Goal: Task Accomplishment & Management: Complete application form

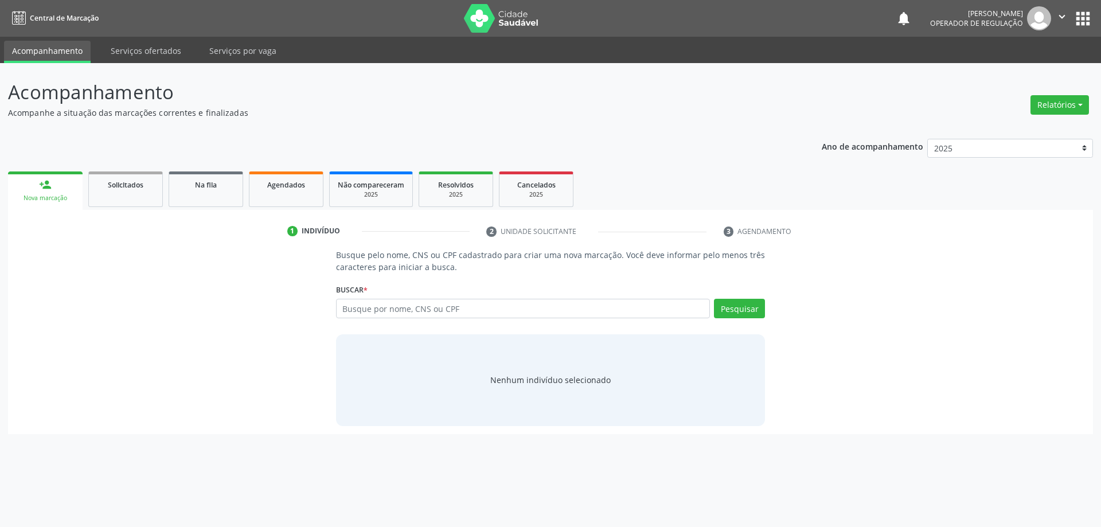
click at [424, 308] on input "text" at bounding box center [523, 309] width 375 height 20
type input "704803589352744"
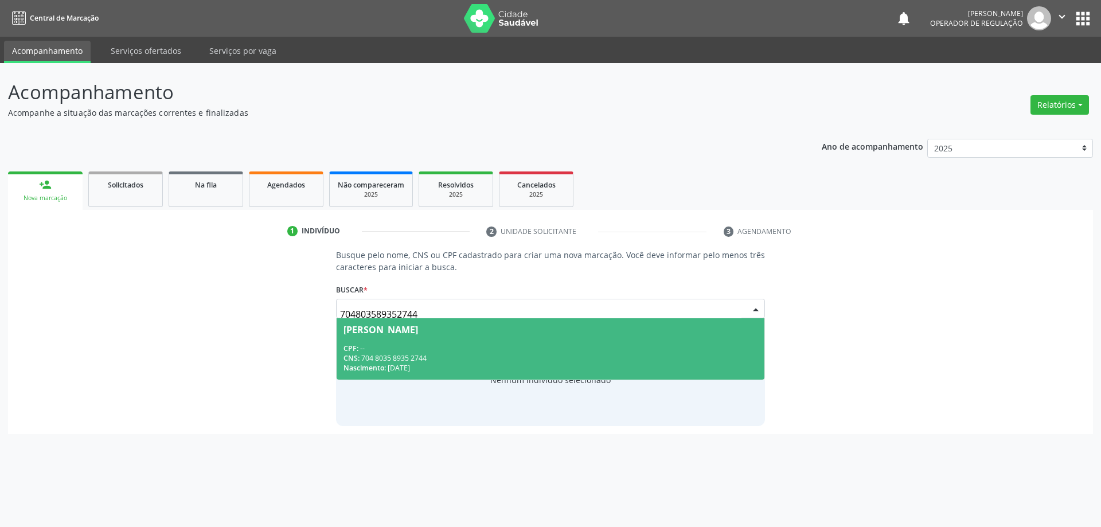
click at [402, 353] on div "CNS: 704 8035 8935 2744" at bounding box center [551, 358] width 415 height 10
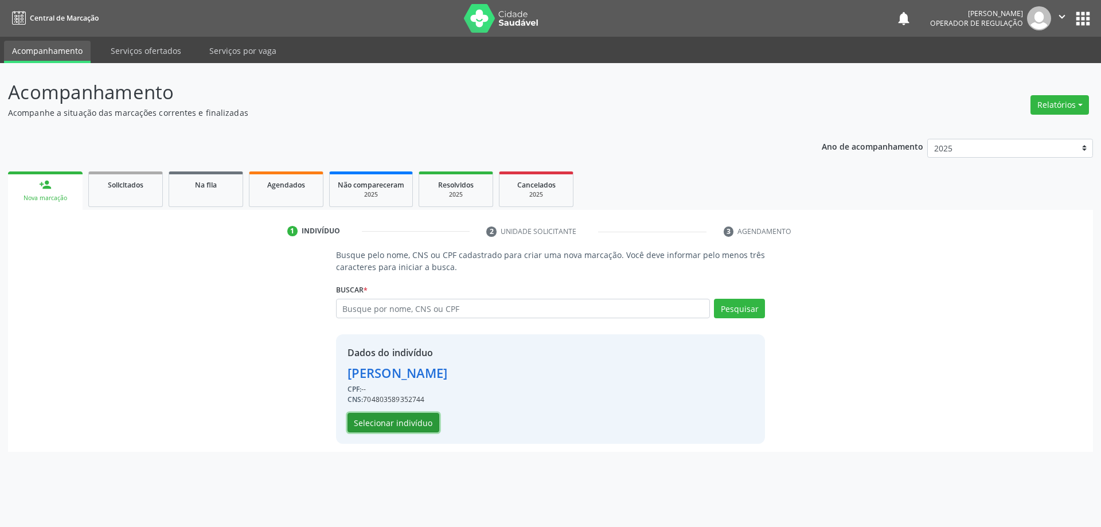
click at [426, 425] on button "Selecionar indivíduo" at bounding box center [394, 423] width 92 height 20
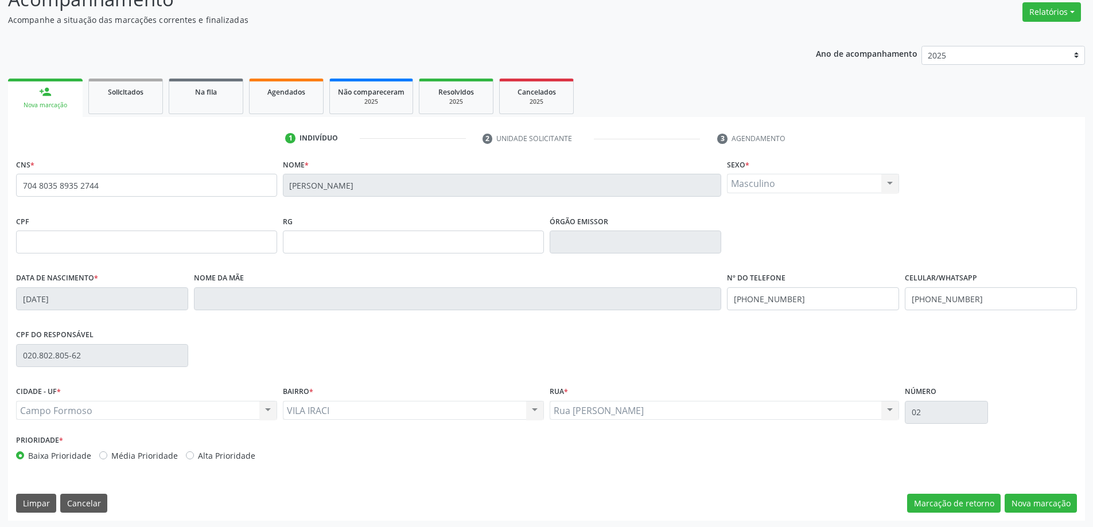
scroll to position [95, 0]
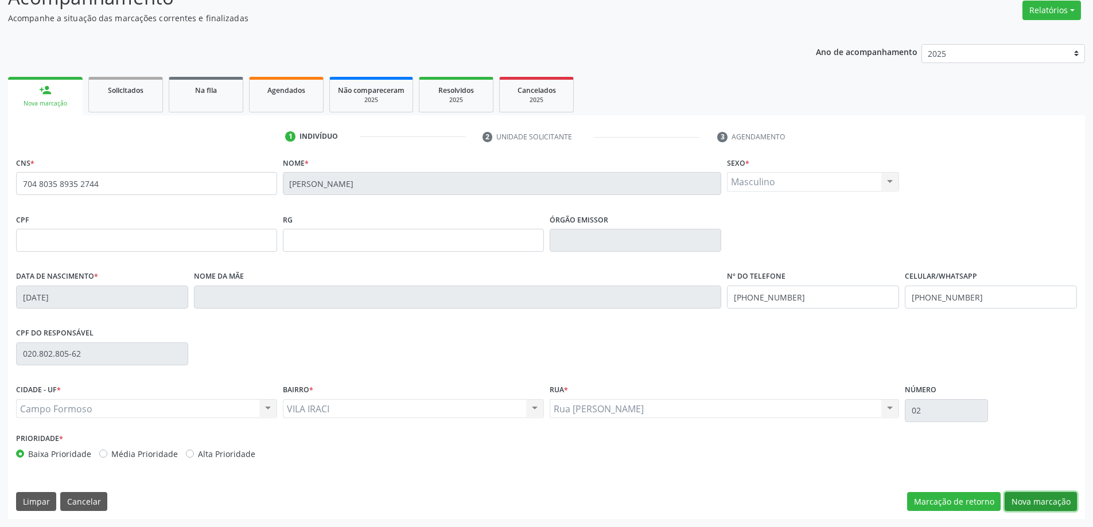
click at [1054, 500] on button "Nova marcação" at bounding box center [1040, 502] width 72 height 20
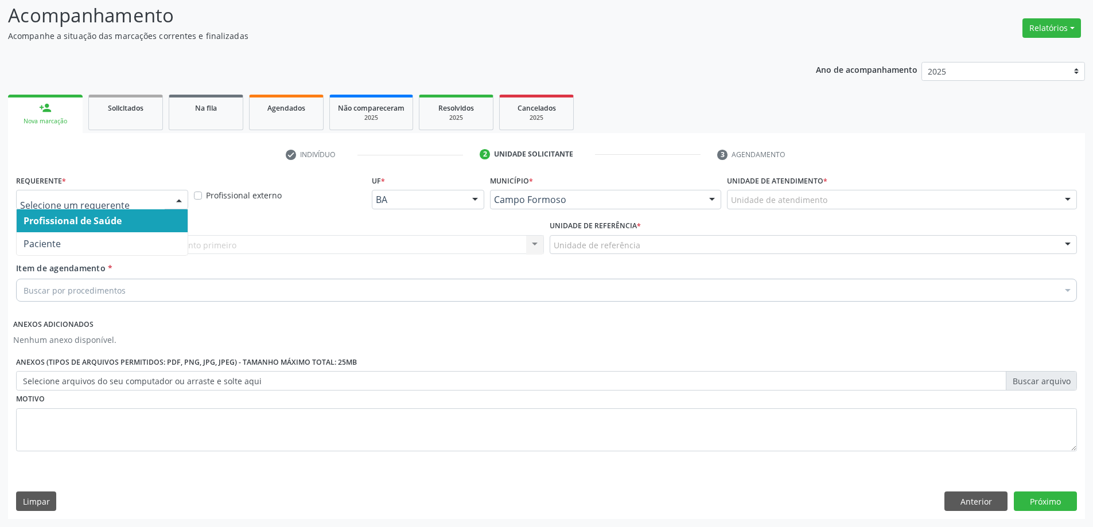
drag, startPoint x: 170, startPoint y: 196, endPoint x: 123, endPoint y: 220, distance: 52.9
click at [170, 199] on div at bounding box center [178, 200] width 17 height 20
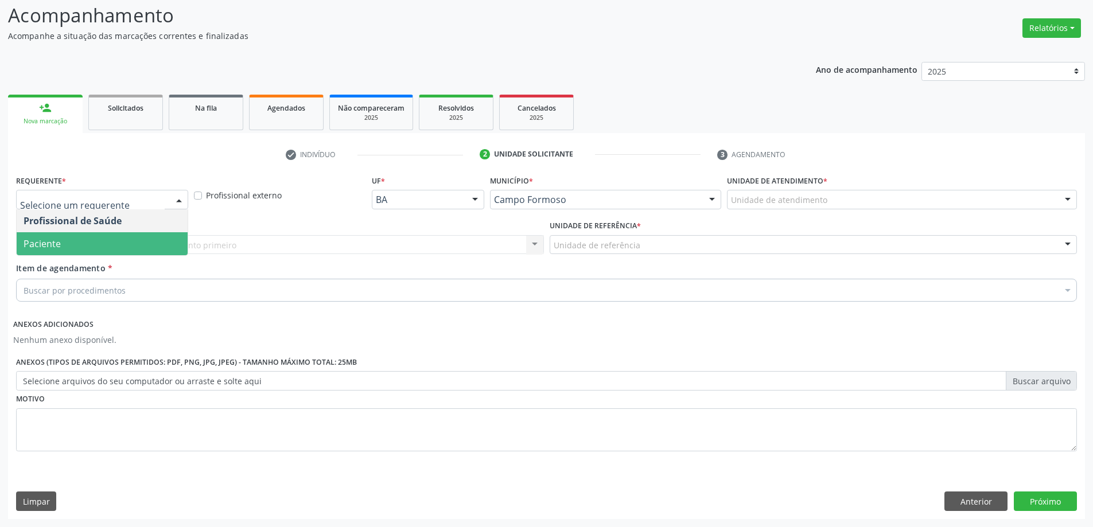
drag, startPoint x: 84, startPoint y: 245, endPoint x: 108, endPoint y: 253, distance: 24.9
click at [85, 245] on span "Paciente" at bounding box center [102, 243] width 171 height 23
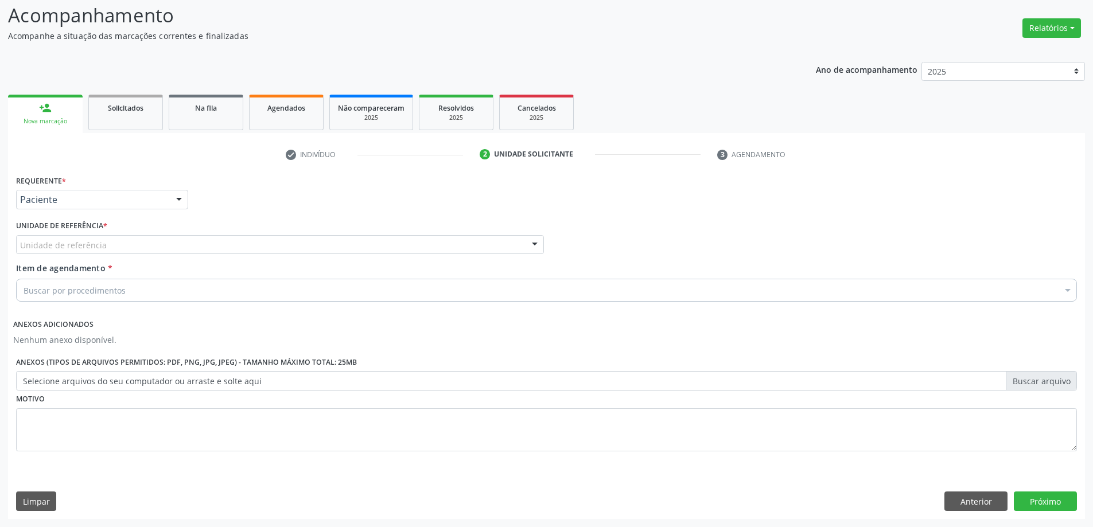
drag, startPoint x: 118, startPoint y: 247, endPoint x: 122, endPoint y: 319, distance: 71.8
click at [119, 249] on div "Unidade de referência" at bounding box center [280, 245] width 528 height 20
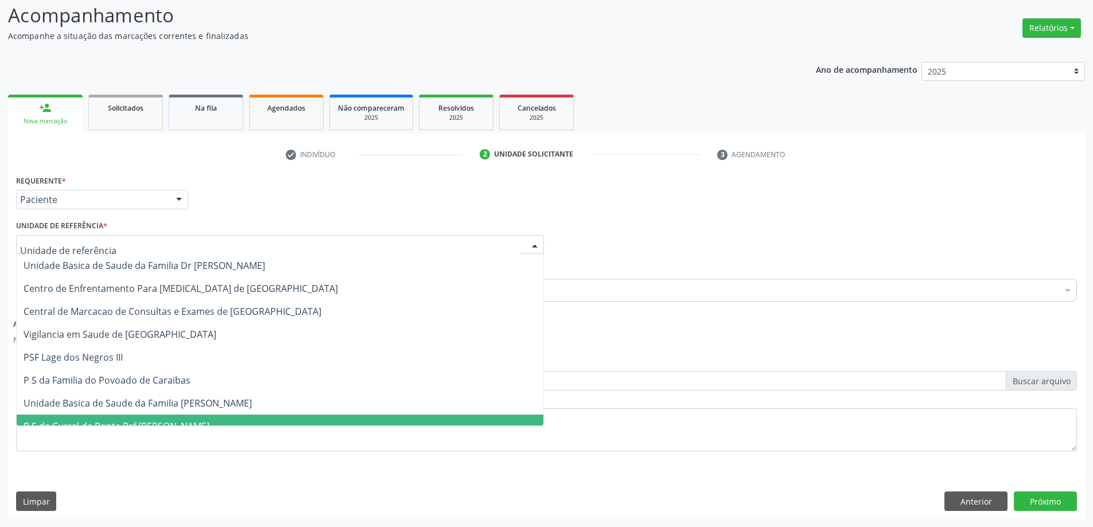
click at [150, 414] on span "Unidade Basica de Saude da Familia [PERSON_NAME]" at bounding box center [280, 403] width 527 height 23
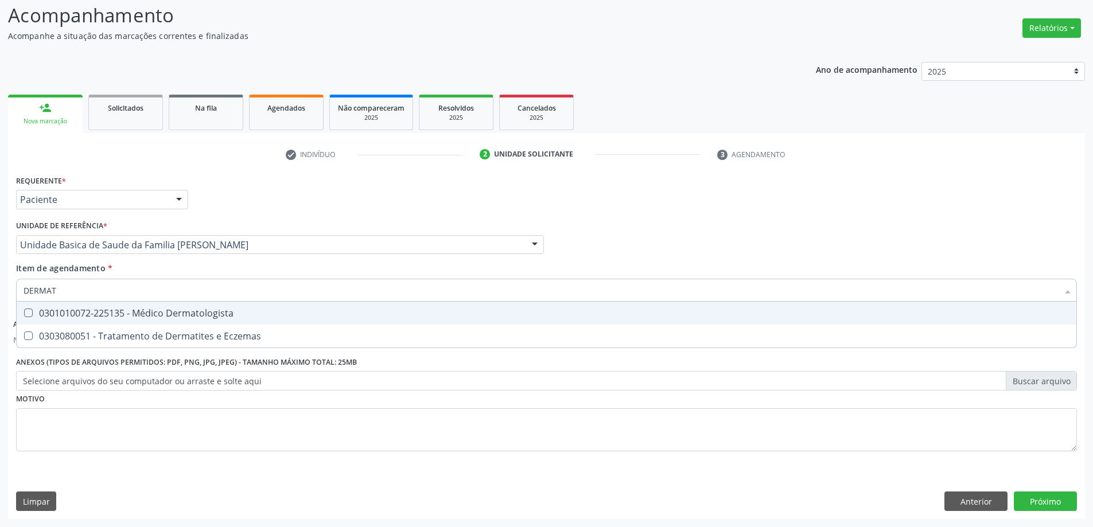
type input "DERMATO"
drag, startPoint x: 101, startPoint y: 312, endPoint x: 0, endPoint y: 325, distance: 101.8
click at [101, 313] on div "0301010072-225135 - Médico Dermatologista" at bounding box center [547, 313] width 1046 height 9
checkbox Dermatologista "true"
click at [1040, 498] on button "Próximo" at bounding box center [1045, 502] width 63 height 20
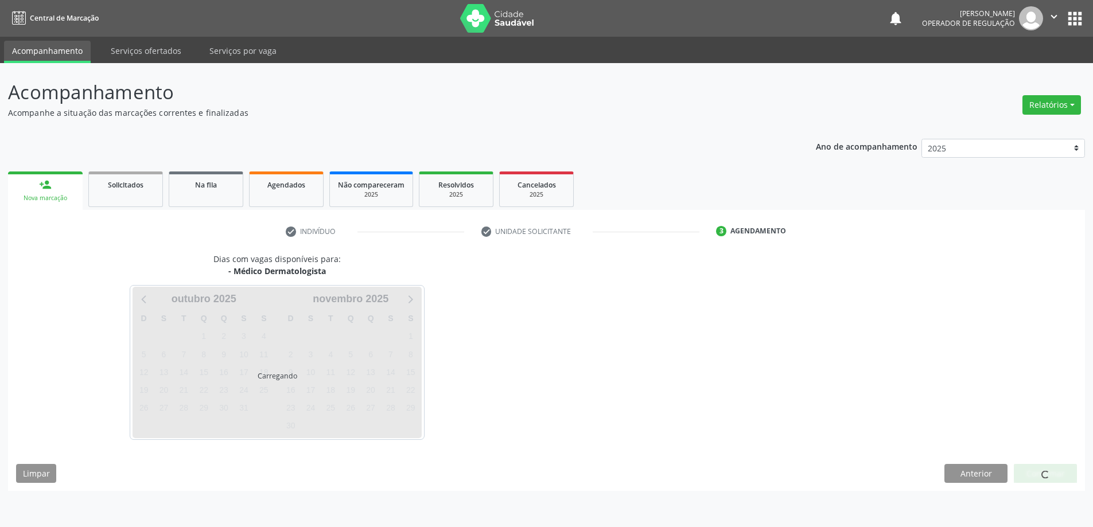
scroll to position [0, 0]
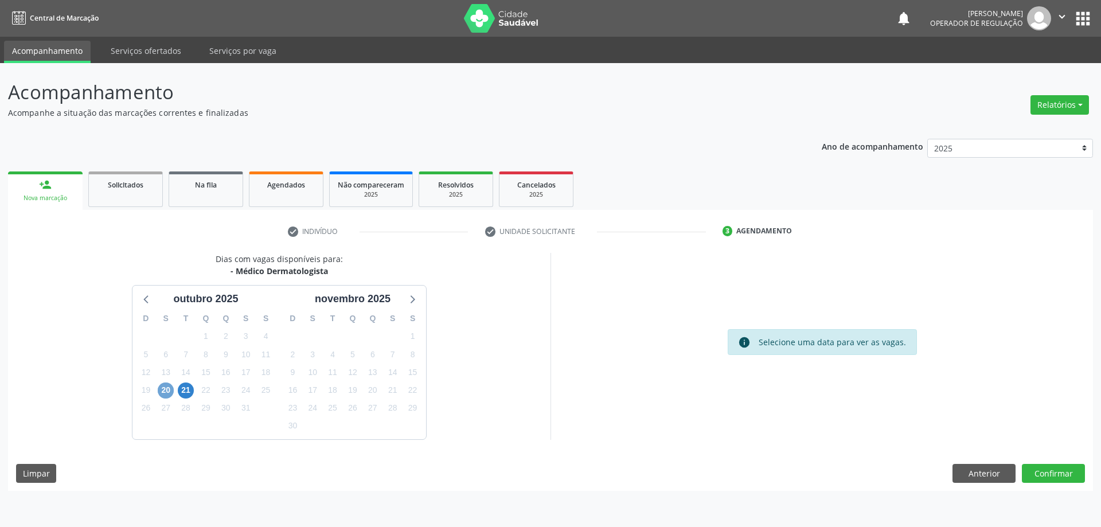
click at [162, 395] on span "20" at bounding box center [166, 391] width 16 height 16
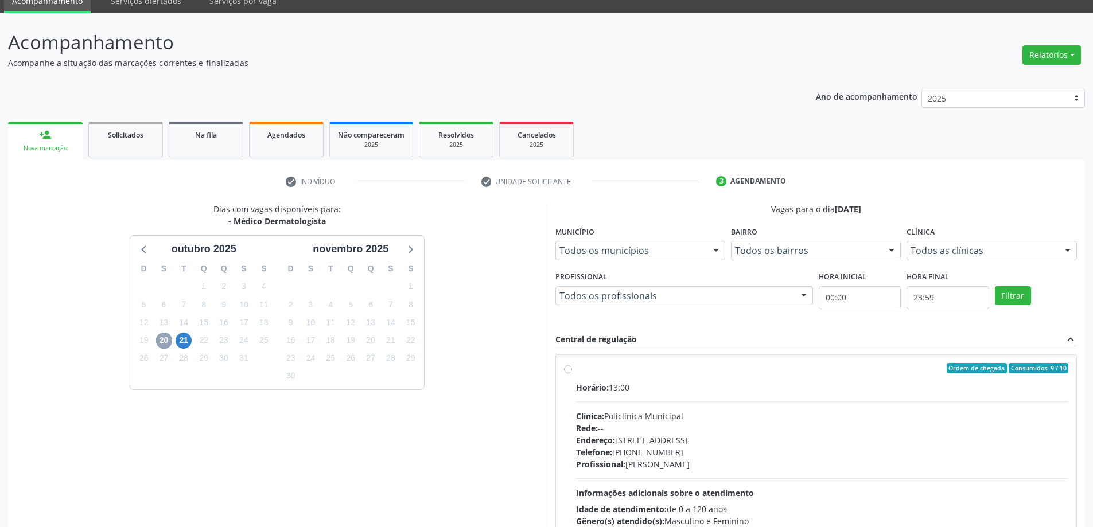
scroll to position [138, 0]
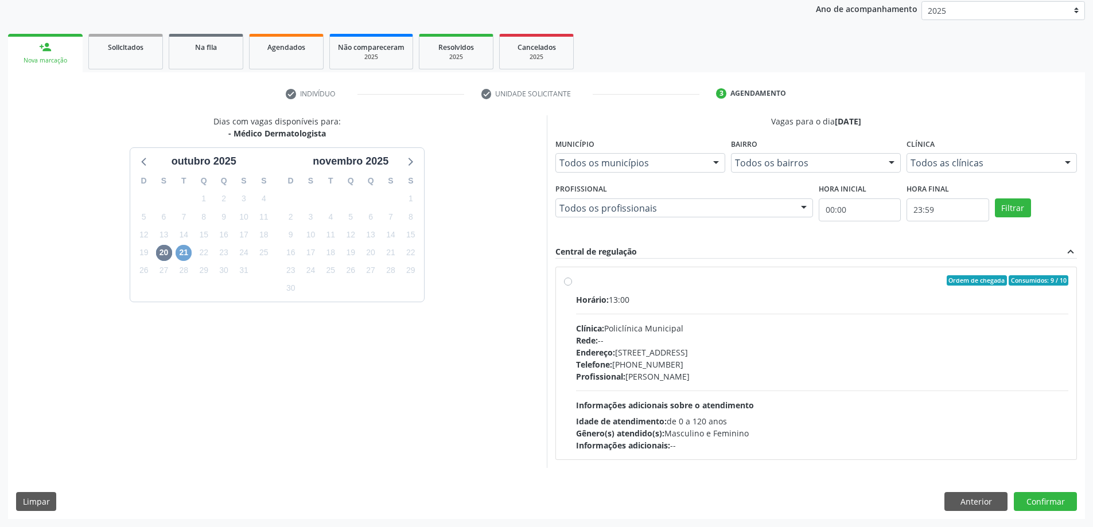
click at [183, 257] on span "21" at bounding box center [184, 253] width 16 height 16
click at [630, 27] on div "Ano de acompanhamento 2025 2024 2023 person_add Nova marcação Solicitados Na fi…" at bounding box center [546, 256] width 1077 height 527
click at [633, 28] on div "Ano de acompanhamento 2025 2024 2023 person_add Nova marcação Solicitados Na fi…" at bounding box center [546, 256] width 1077 height 527
click at [633, 31] on ul "person_add Nova marcação Solicitados Na fila Agendados Não compareceram 2025 Re…" at bounding box center [546, 51] width 1077 height 41
click at [630, 34] on ul "person_add Nova marcação Solicitados Na fila Agendados Não compareceram 2025 Re…" at bounding box center [546, 51] width 1077 height 41
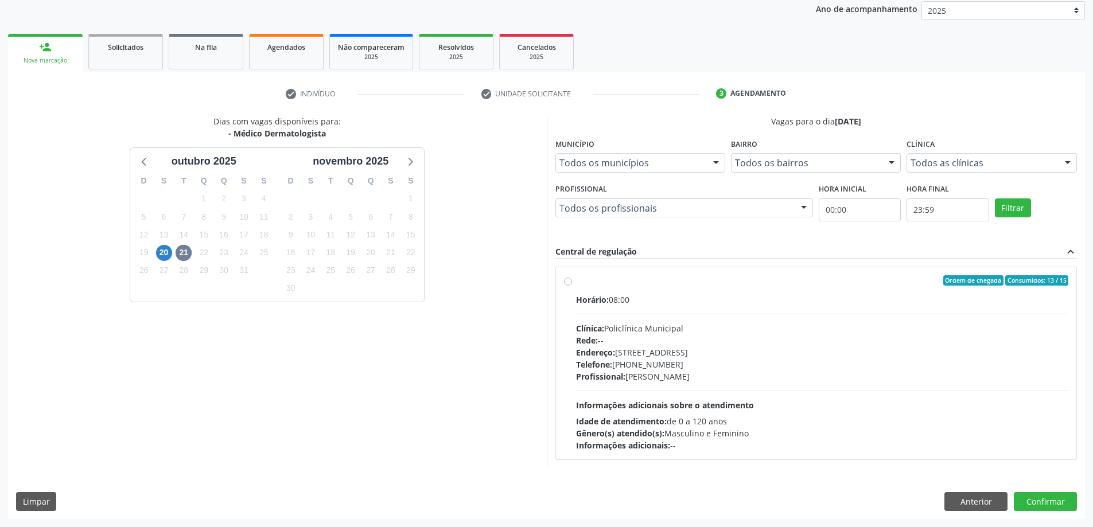
click at [621, 41] on ul "person_add Nova marcação Solicitados Na fila Agendados Não compareceram 2025 Re…" at bounding box center [546, 51] width 1077 height 41
click at [161, 251] on span "20" at bounding box center [164, 253] width 16 height 16
click at [965, 496] on button "Anterior" at bounding box center [975, 502] width 63 height 20
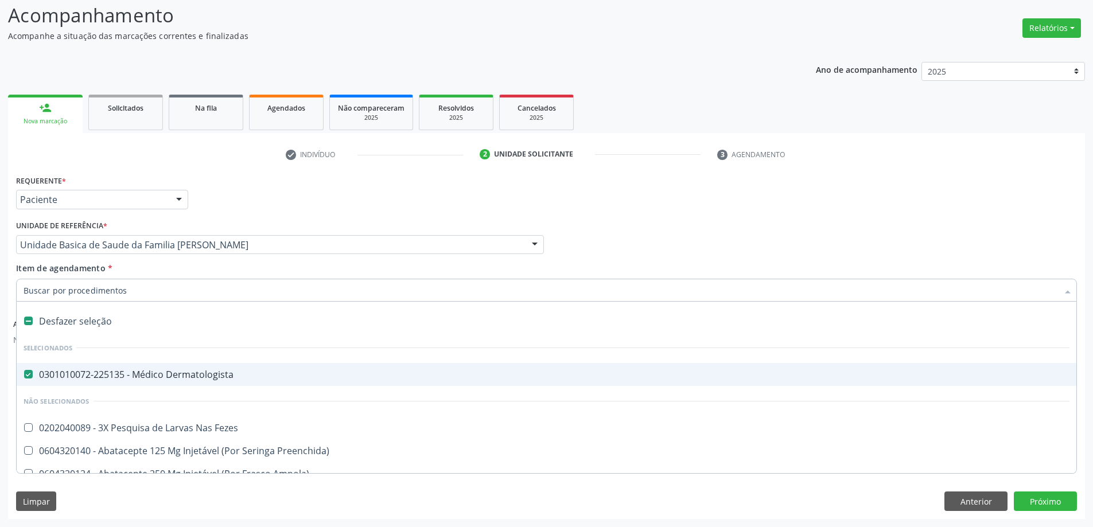
click at [202, 292] on input "Item de agendamento *" at bounding box center [541, 290] width 1034 height 23
click at [29, 376] on Dermatologista at bounding box center [28, 374] width 9 height 9
click at [24, 376] on Dermatologista "checkbox" at bounding box center [20, 374] width 7 height 7
checkbox Dermatologista "false"
click at [52, 291] on input "Item de agendamento *" at bounding box center [541, 290] width 1034 height 23
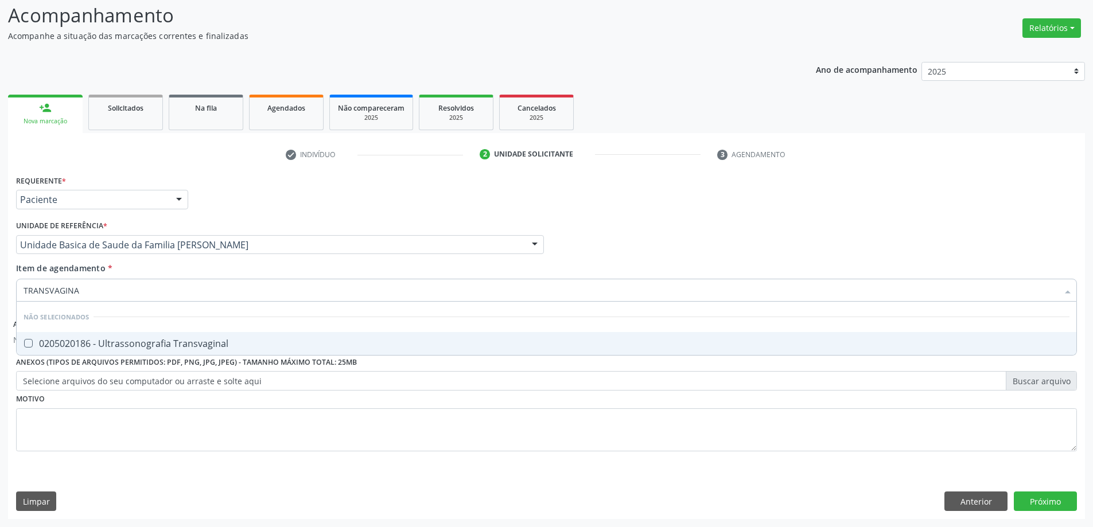
type input "TRANSVAGINAL"
click at [43, 337] on span "0205020186 - Ultrassonografia Transvaginal" at bounding box center [547, 343] width 1060 height 23
checkbox Transvaginal "true"
click at [1049, 500] on button "Próximo" at bounding box center [1045, 502] width 63 height 20
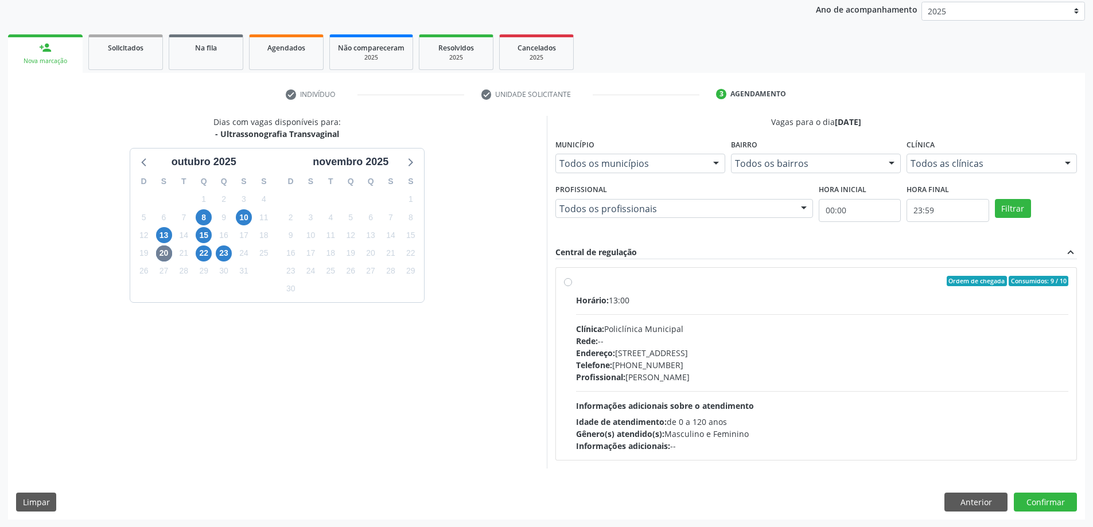
scroll to position [138, 0]
click at [204, 255] on span "22" at bounding box center [204, 253] width 16 height 16
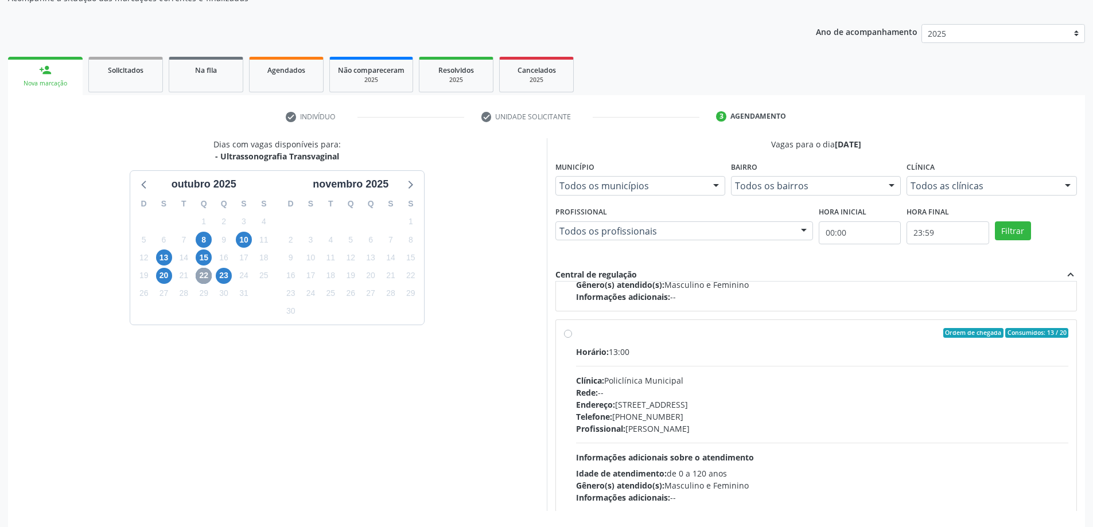
scroll to position [583, 0]
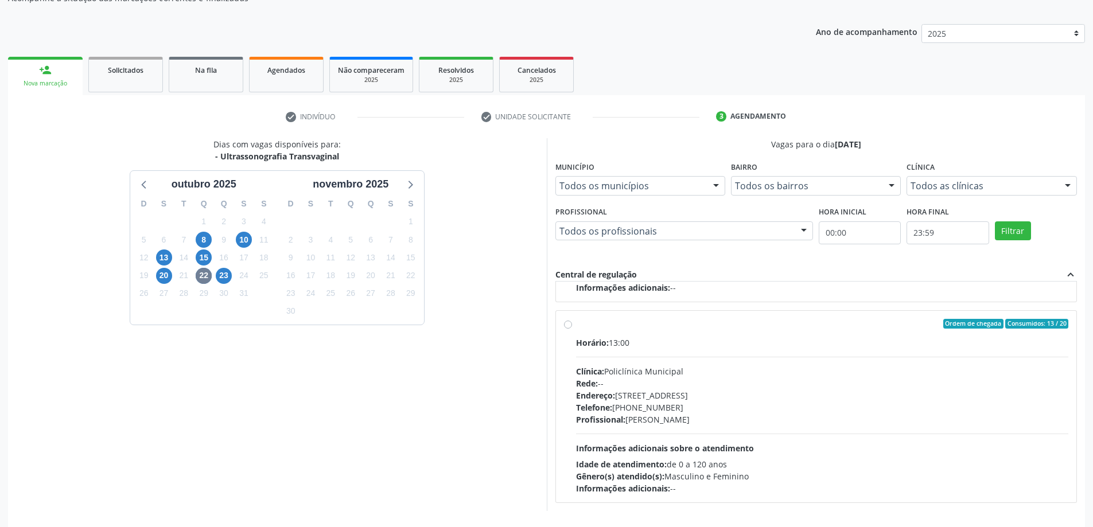
click at [205, 400] on div "Dias com vagas disponíveis para: - Ultrassonografia Transvaginal [DATE] D S T Q…" at bounding box center [277, 324] width 539 height 373
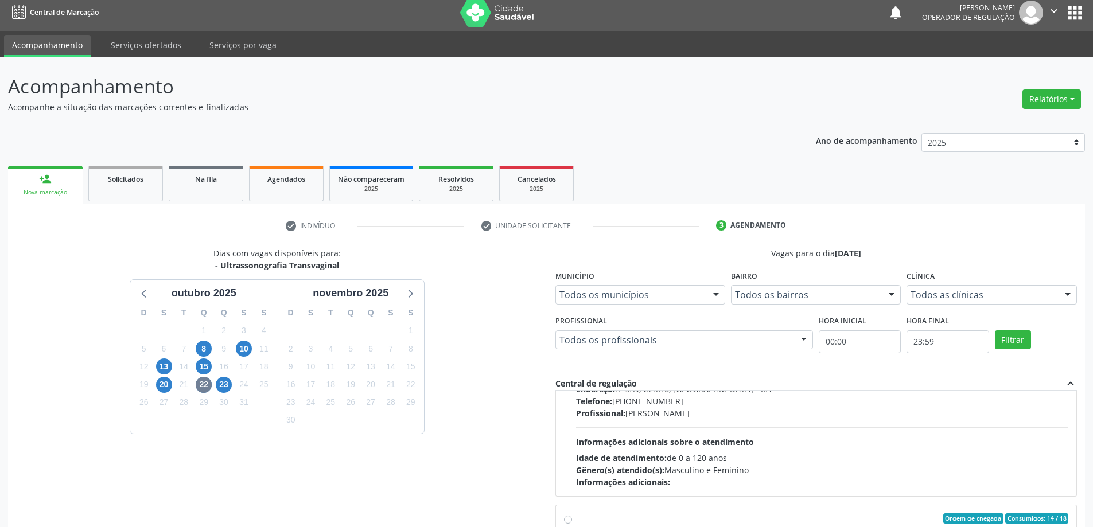
scroll to position [0, 0]
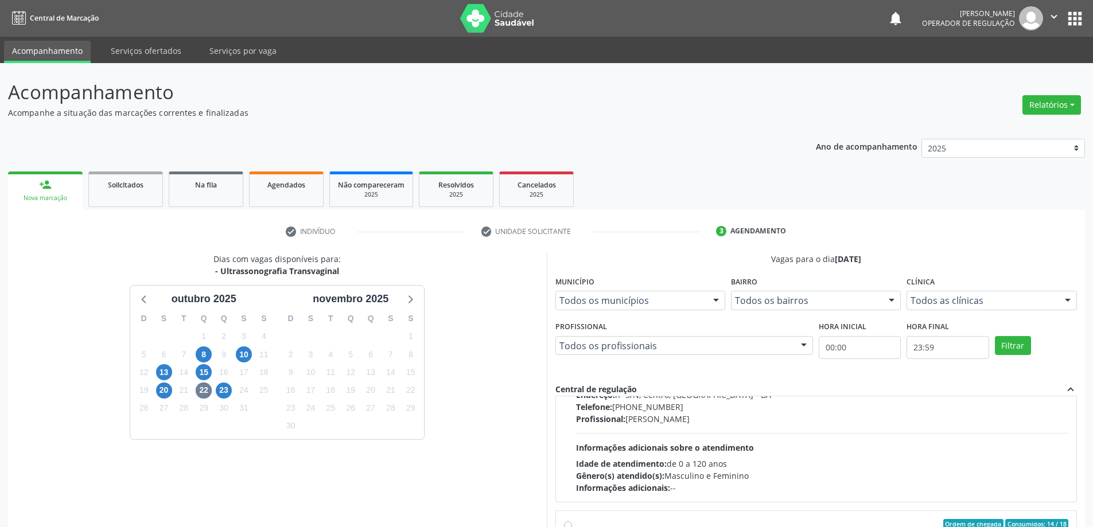
click at [1054, 19] on icon "" at bounding box center [1053, 16] width 13 height 13
click at [999, 73] on link "Sair" at bounding box center [1024, 70] width 79 height 16
